Goal: Check status: Check status

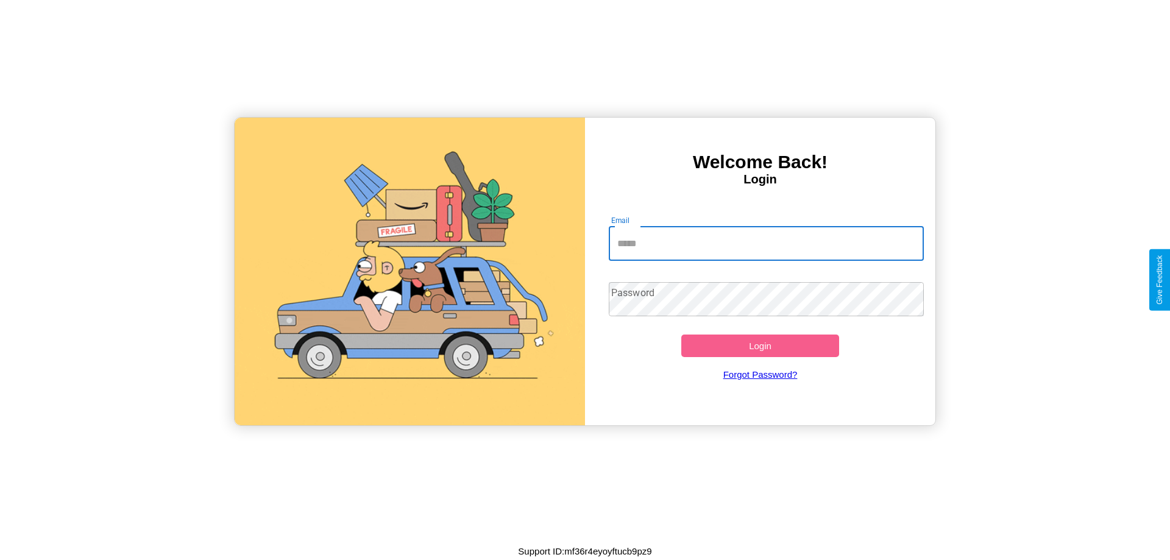
click at [766, 243] on input "Email" at bounding box center [767, 244] width 316 height 34
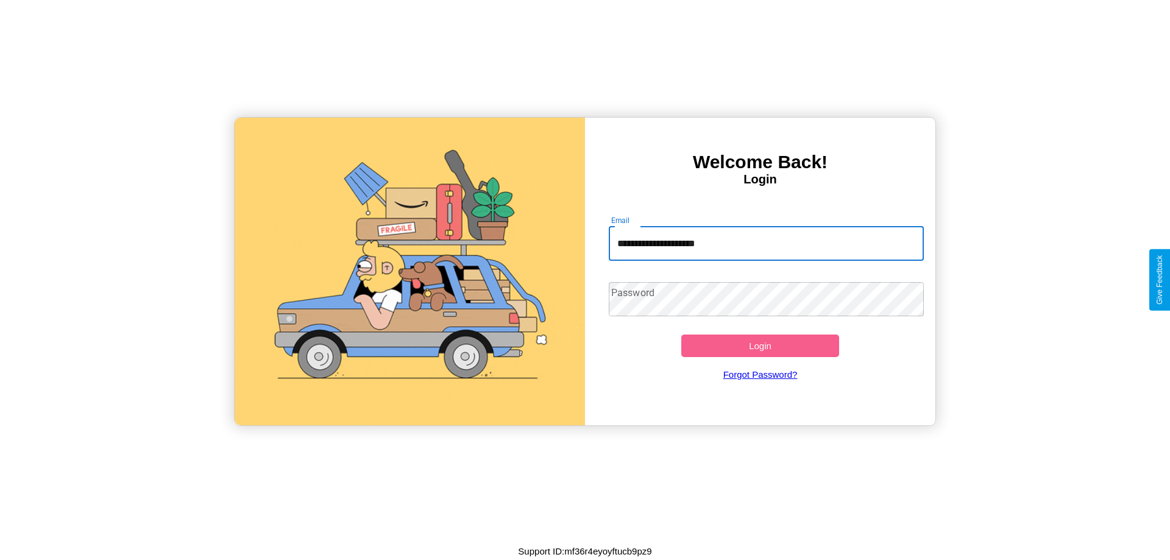
type input "**********"
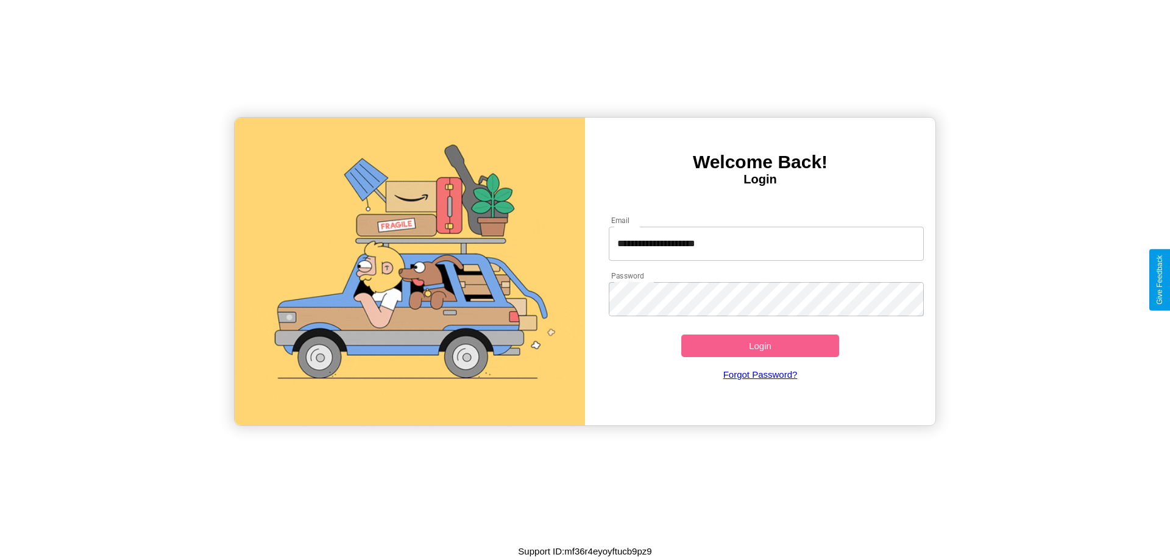
click at [760, 346] on button "Login" at bounding box center [760, 346] width 158 height 23
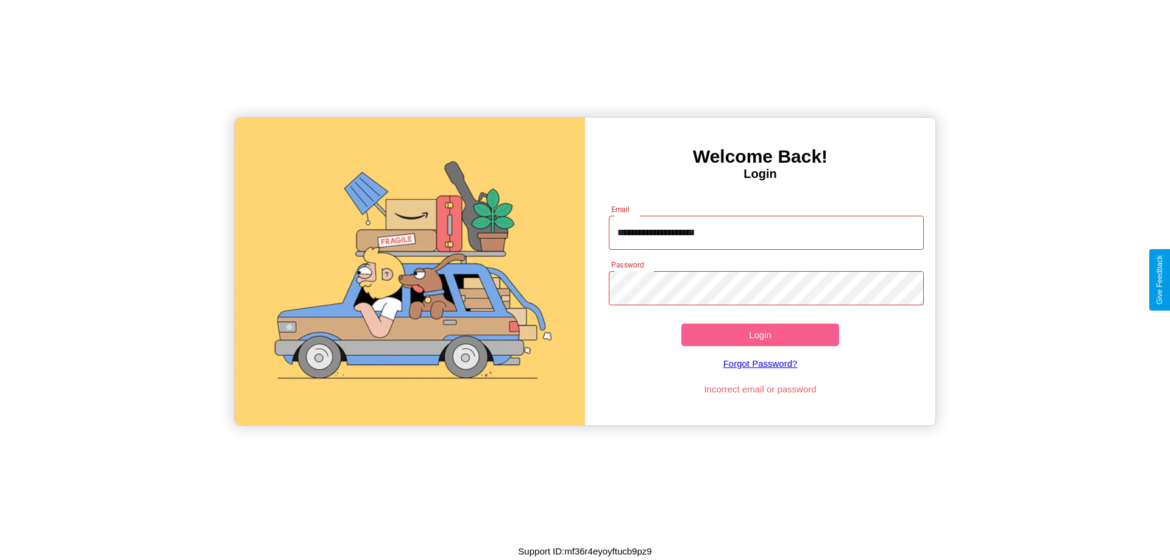
click at [760, 335] on button "Login" at bounding box center [760, 335] width 158 height 23
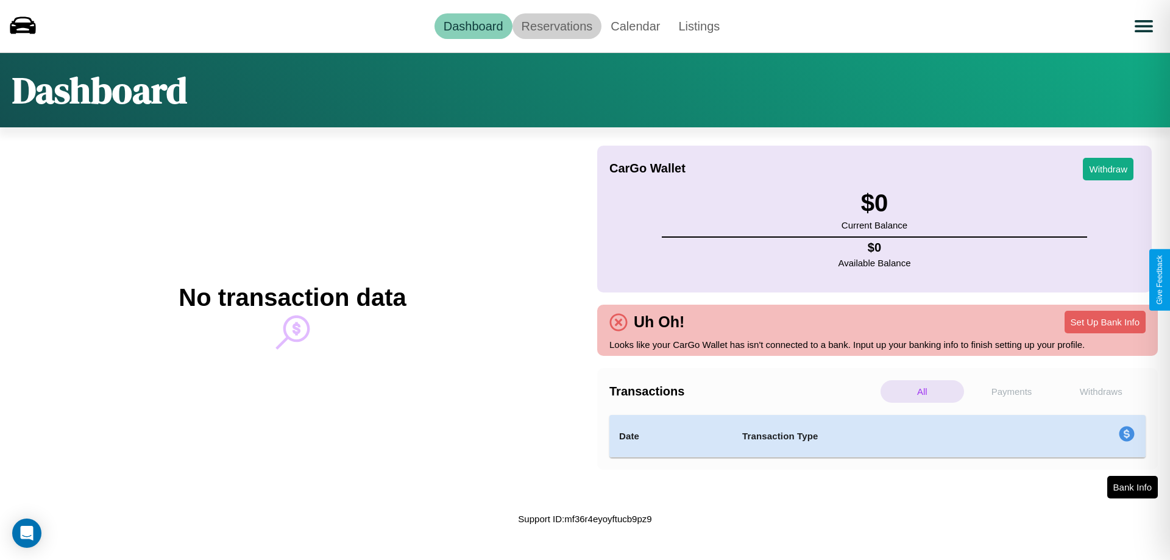
click at [556, 26] on link "Reservations" at bounding box center [557, 26] width 90 height 26
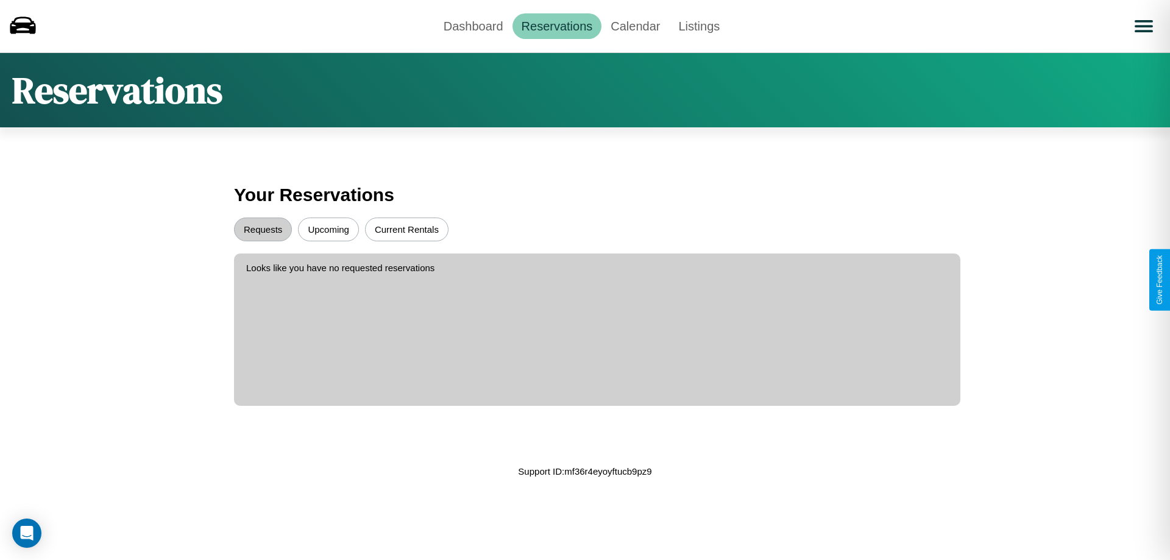
click at [328, 229] on button "Upcoming" at bounding box center [328, 230] width 61 height 24
click at [263, 229] on button "Requests" at bounding box center [263, 230] width 58 height 24
